Goal: Task Accomplishment & Management: Use online tool/utility

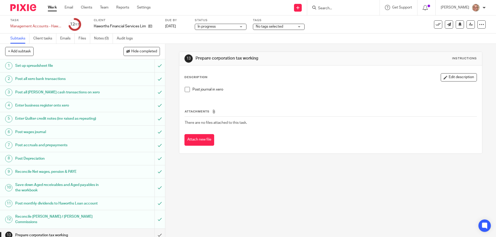
scroll to position [58, 0]
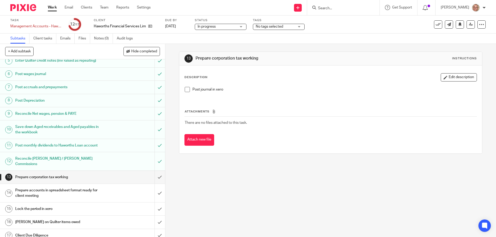
click at [53, 6] on link "Work" at bounding box center [52, 7] width 9 height 5
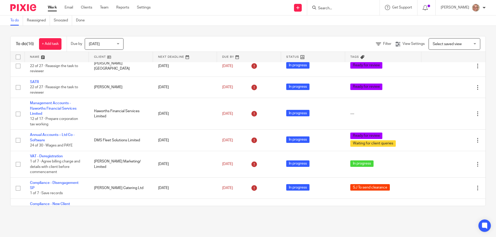
scroll to position [252, 0]
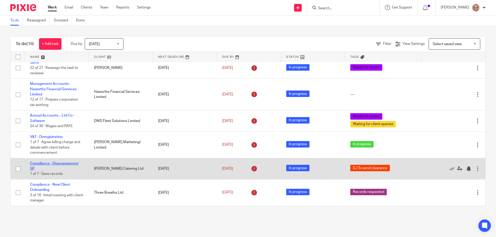
click at [67, 164] on link "Compliance - Disengagement SP" at bounding box center [54, 166] width 49 height 9
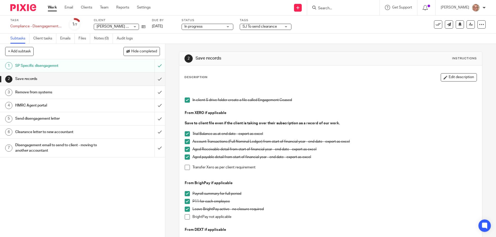
click at [33, 91] on h1 "Remove from systems" at bounding box center [59, 93] width 89 height 8
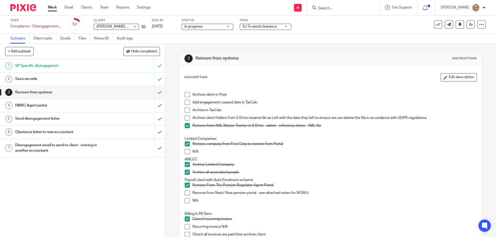
click at [50, 132] on h1 "Clearance letter to new accountant" at bounding box center [59, 132] width 89 height 8
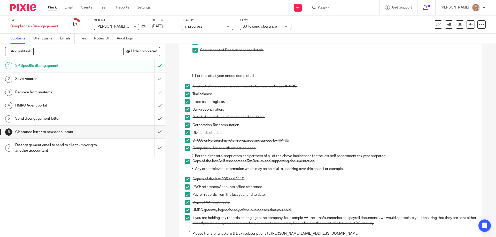
scroll to position [146, 0]
